Goal: Register for event/course

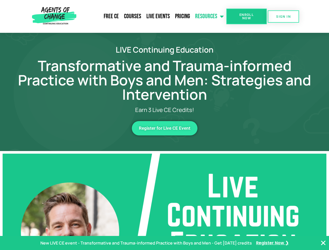
click at [209, 16] on link "Resources" at bounding box center [209, 16] width 34 height 13
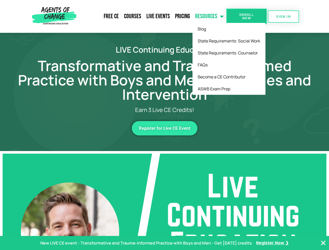
click at [246, 16] on span "Enroll Now" at bounding box center [246, 16] width 24 height 7
click at [283, 16] on span "SIGN IN" at bounding box center [283, 16] width 15 height 3
click at [164, 128] on span "Register for Live CE Event" at bounding box center [165, 128] width 52 height 4
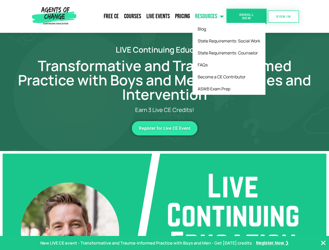
click at [164, 128] on span "Register for Live CE Event" at bounding box center [165, 128] width 52 height 4
click at [164, 243] on p "New LIVE CE event - Transformative and Trauma-informed Practice with Boys and M…" at bounding box center [145, 243] width 211 height 8
click at [323, 243] on icon "Close Banner" at bounding box center [323, 243] width 6 height 6
